Goal: Check status: Check status

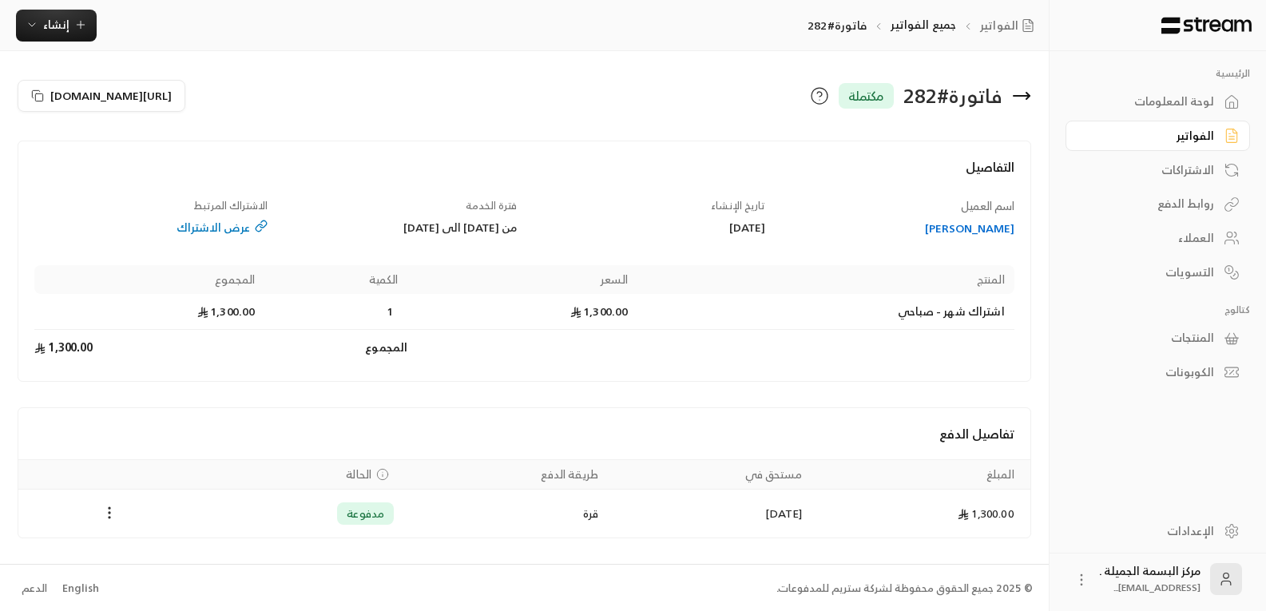
click at [536, 417] on div "تفاصيل الدفع" at bounding box center [524, 433] width 1012 height 51
click at [424, 334] on td "Products" at bounding box center [710, 347] width 606 height 35
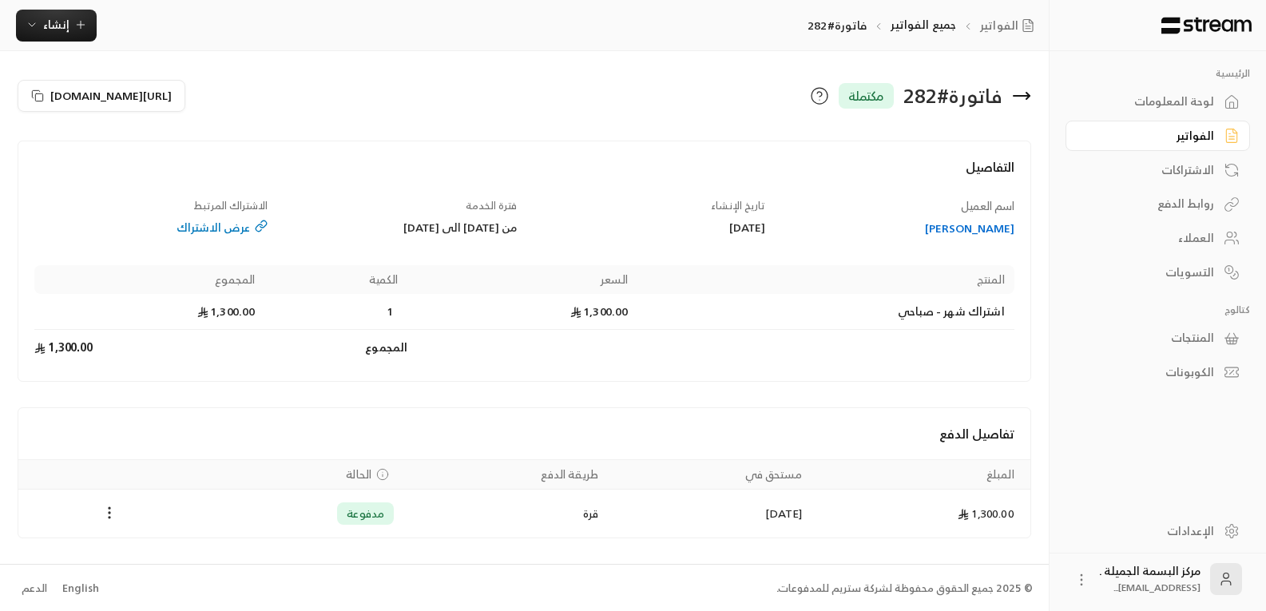
click at [424, 334] on td "Products" at bounding box center [710, 347] width 606 height 35
